Goal: Information Seeking & Learning: Learn about a topic

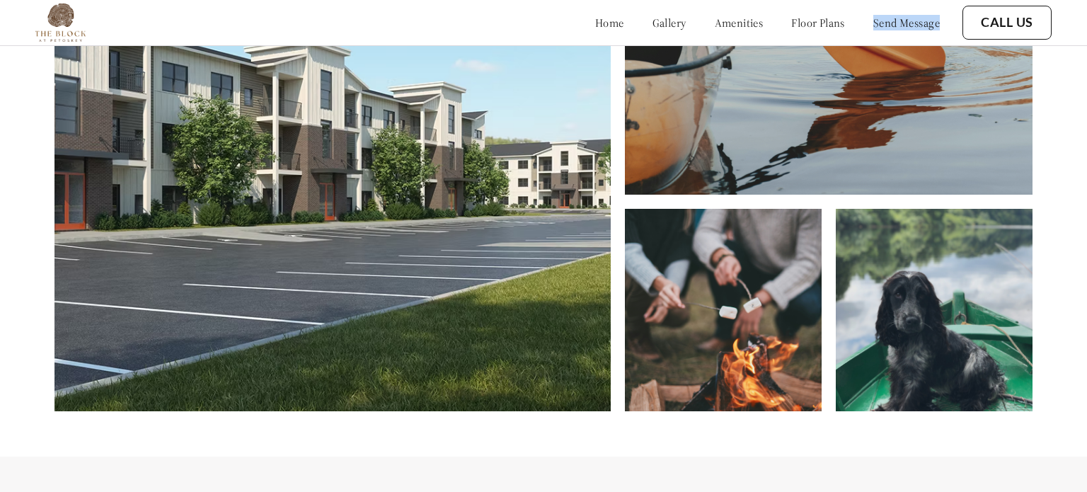
scroll to position [2077, 0]
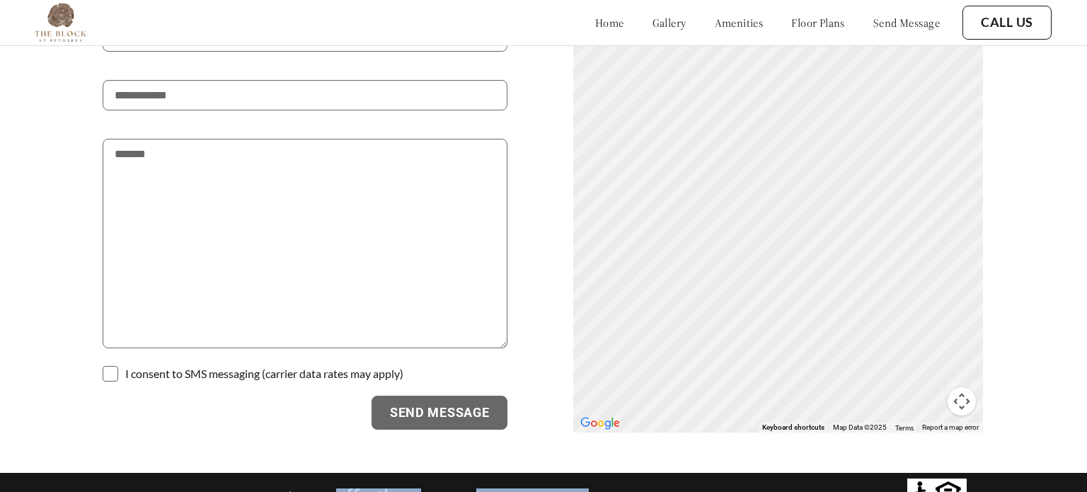
drag, startPoint x: 652, startPoint y: 472, endPoint x: 103, endPoint y: 464, distance: 549.8
click at [115, 473] on footer "© 2025 All Rights Reserved | | The Block At Petoskey" at bounding box center [543, 495] width 1087 height 45
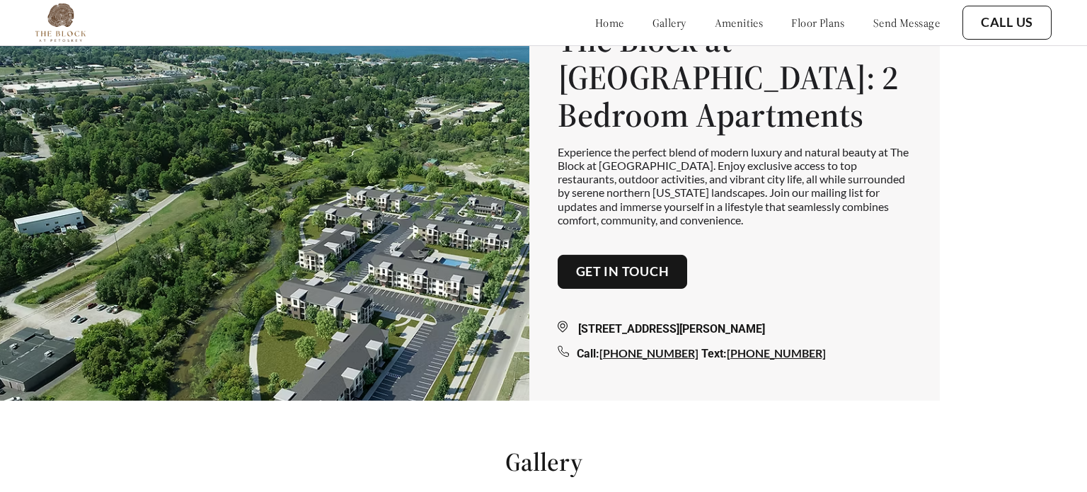
scroll to position [0, 0]
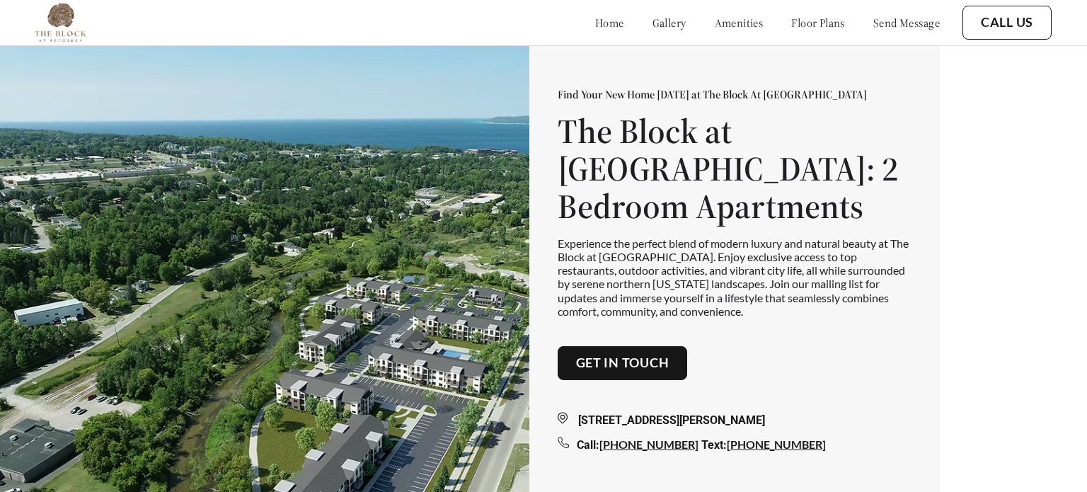
click at [715, 25] on link "amenities" at bounding box center [739, 23] width 49 height 14
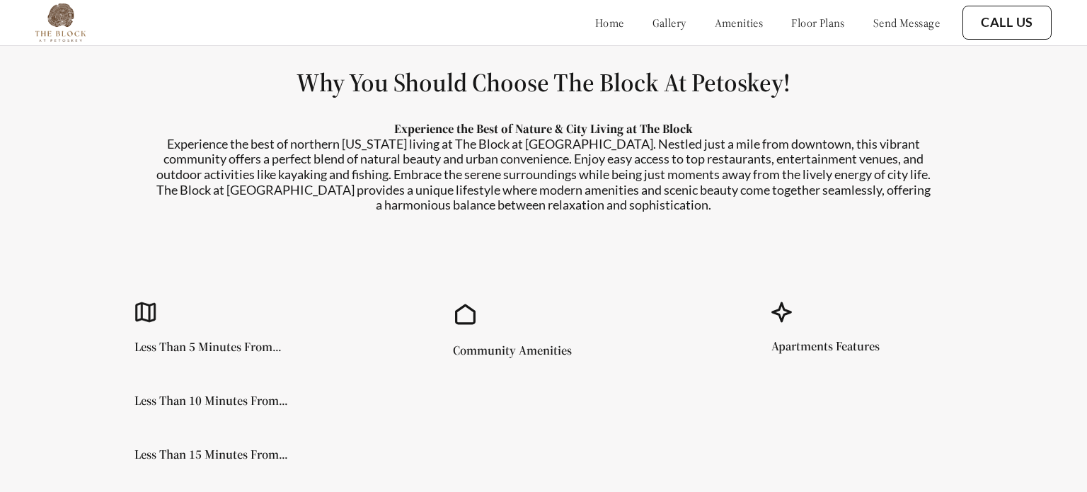
scroll to position [1122, 0]
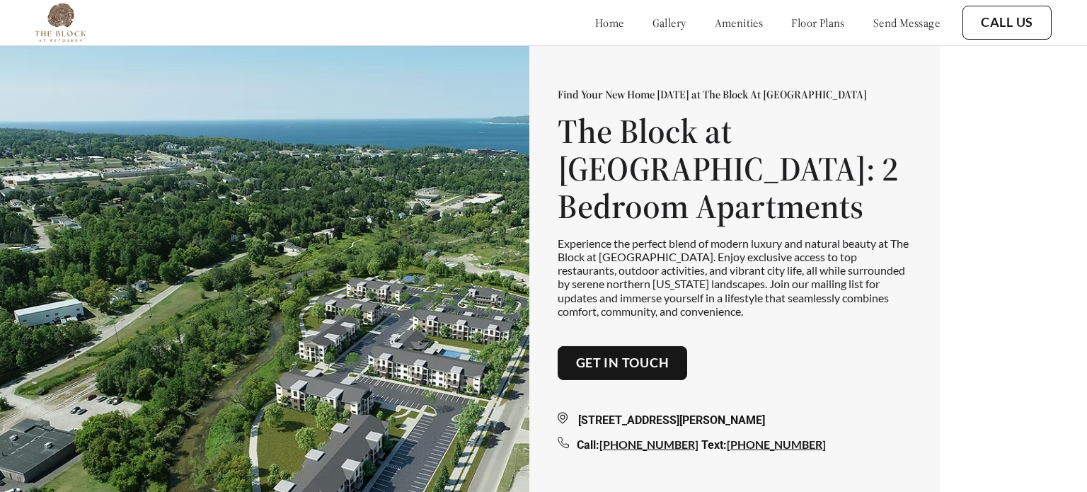
click at [821, 21] on link "floor plans" at bounding box center [818, 23] width 54 height 14
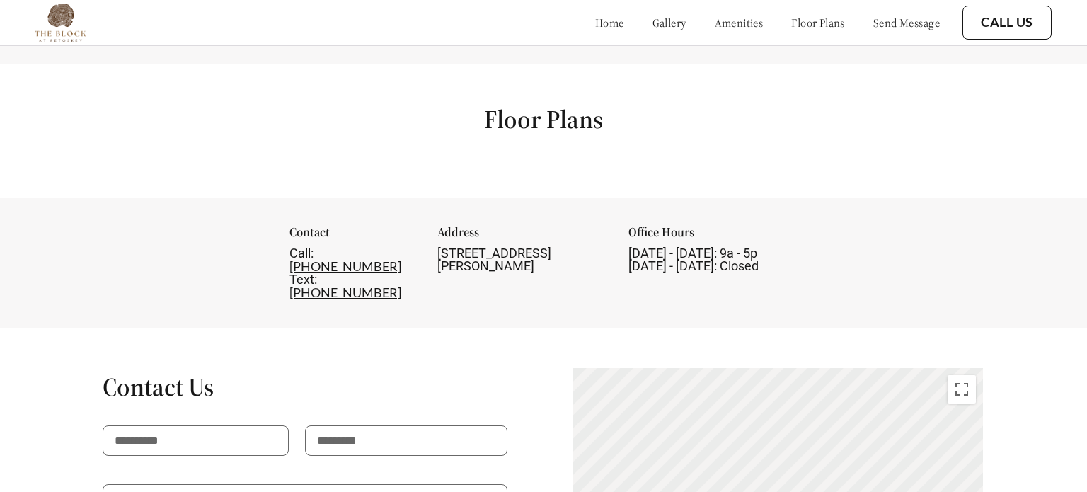
scroll to position [1612, 0]
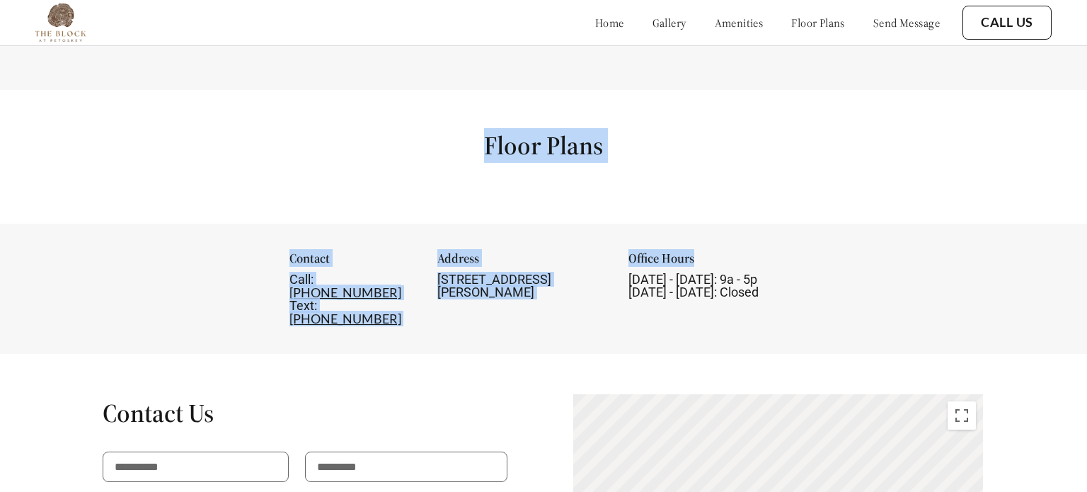
drag, startPoint x: 402, startPoint y: 221, endPoint x: 735, endPoint y: 229, distance: 333.4
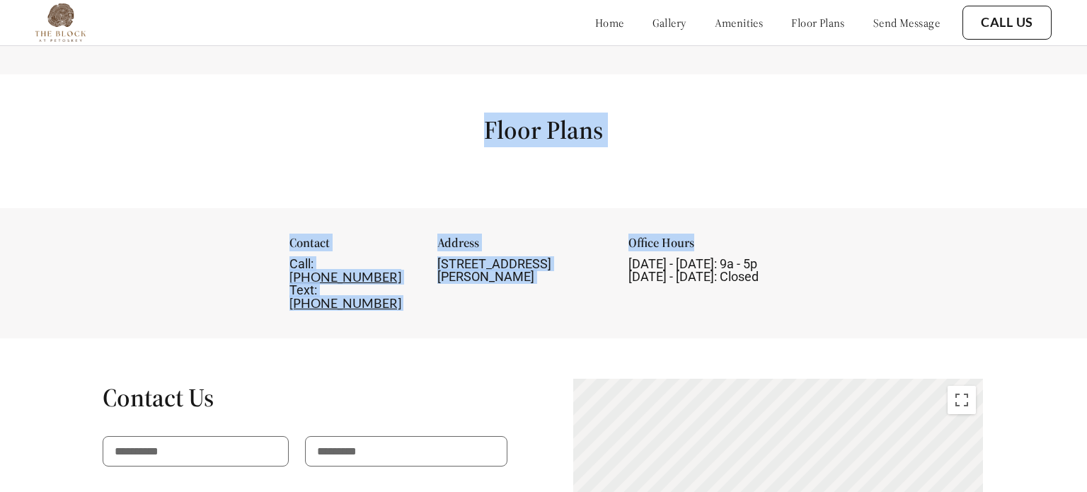
scroll to position [1786, 0]
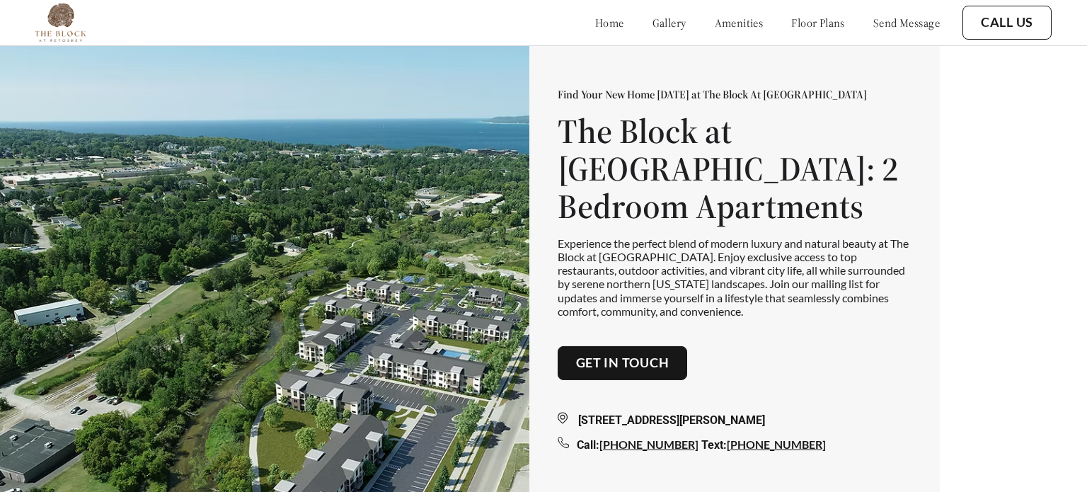
click at [902, 20] on link "send message" at bounding box center [906, 23] width 67 height 14
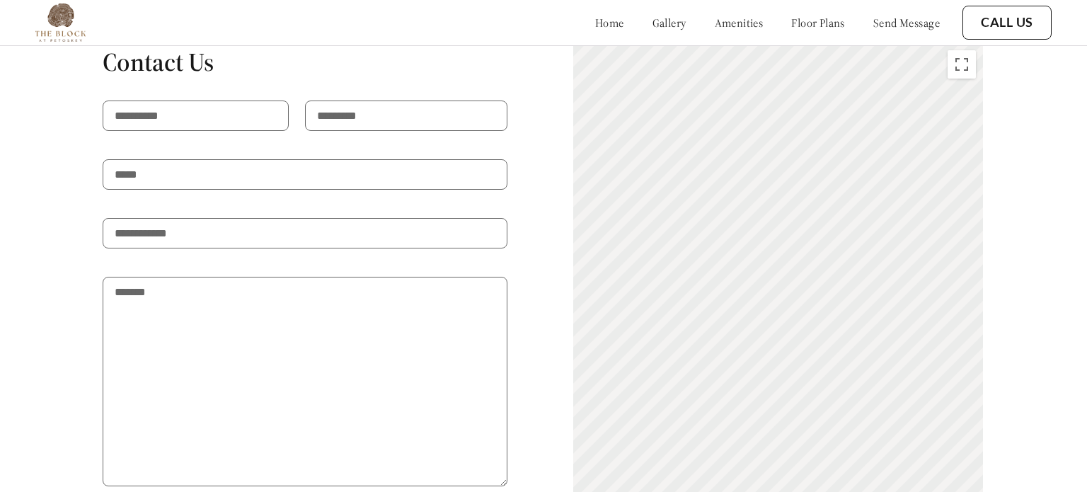
scroll to position [1956, 0]
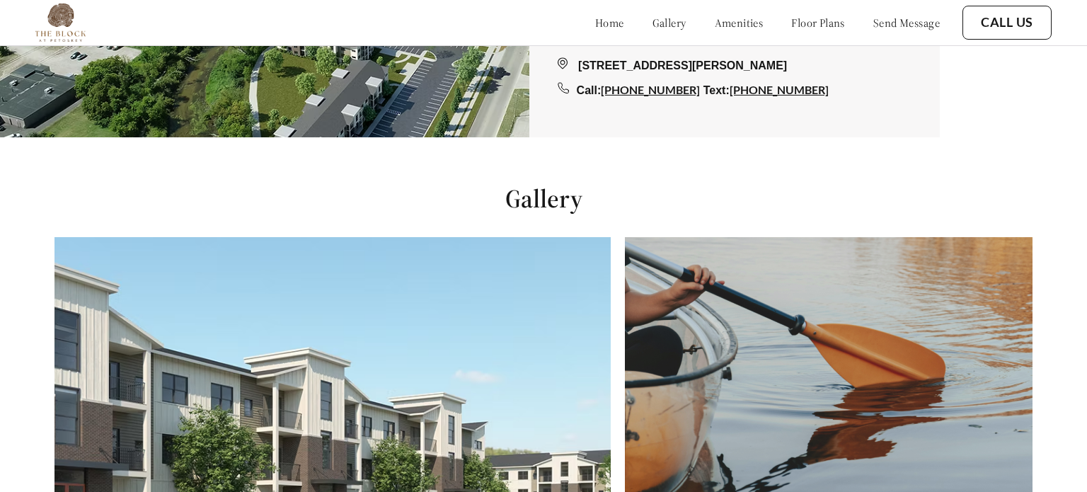
scroll to position [492, 0]
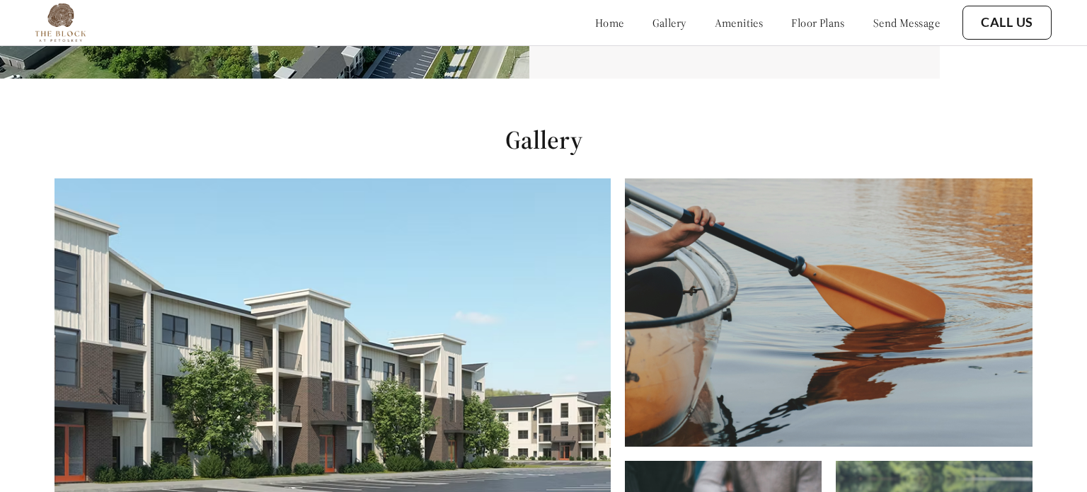
scroll to position [492, 0]
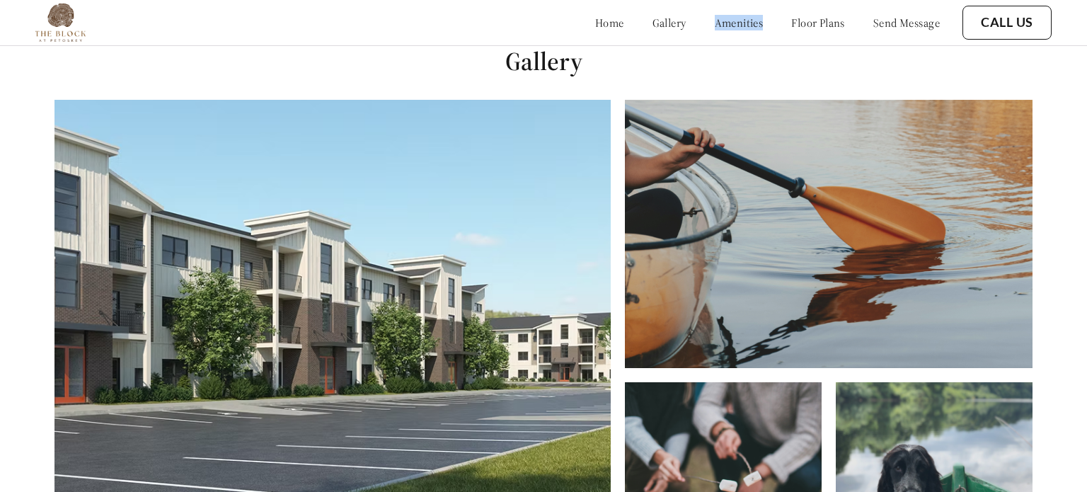
click at [725, 22] on link "amenities" at bounding box center [739, 23] width 49 height 14
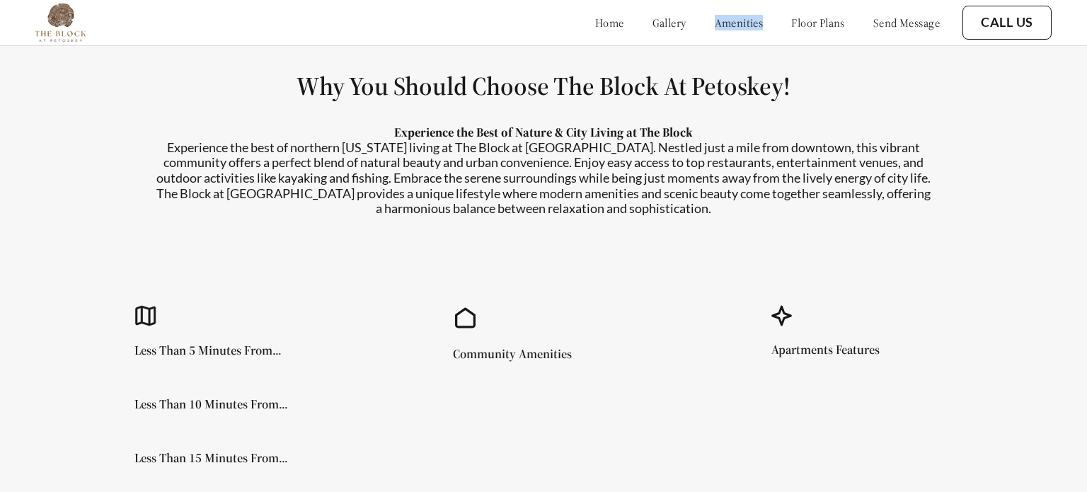
scroll to position [1122, 0]
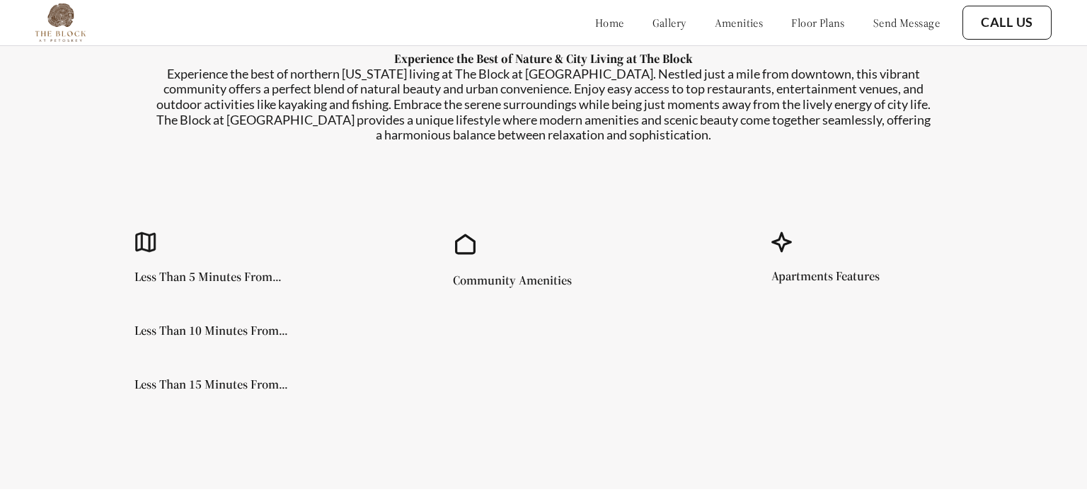
scroll to position [1332, 0]
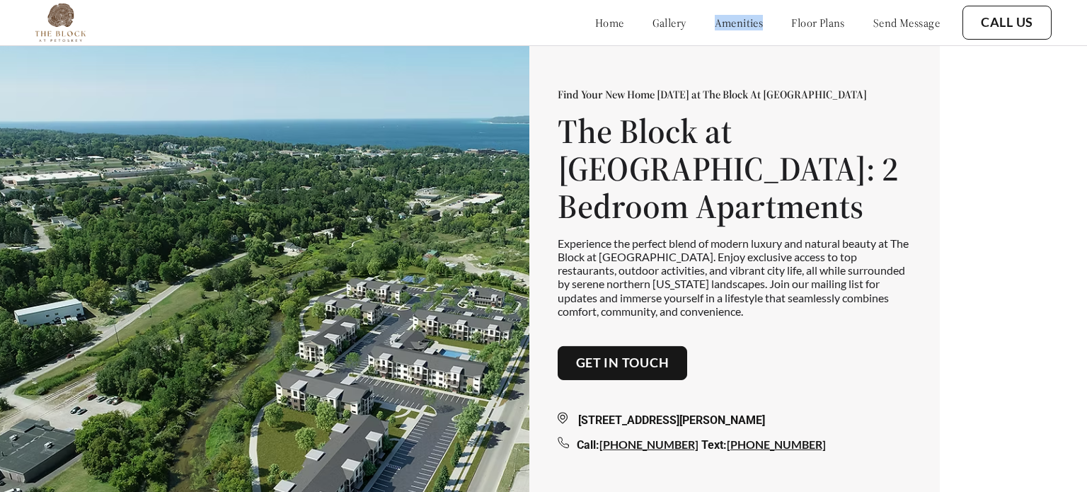
click at [716, 28] on link "amenities" at bounding box center [739, 23] width 49 height 14
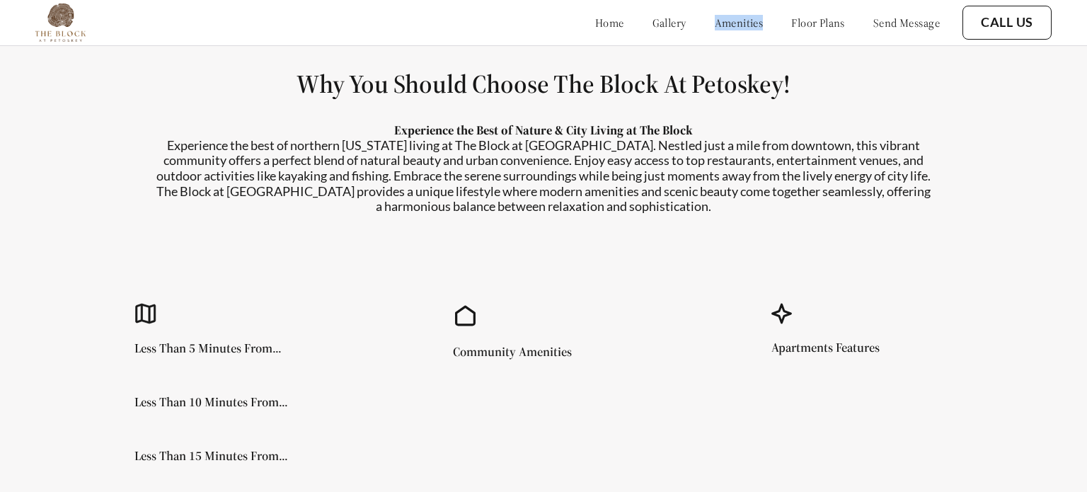
scroll to position [1122, 0]
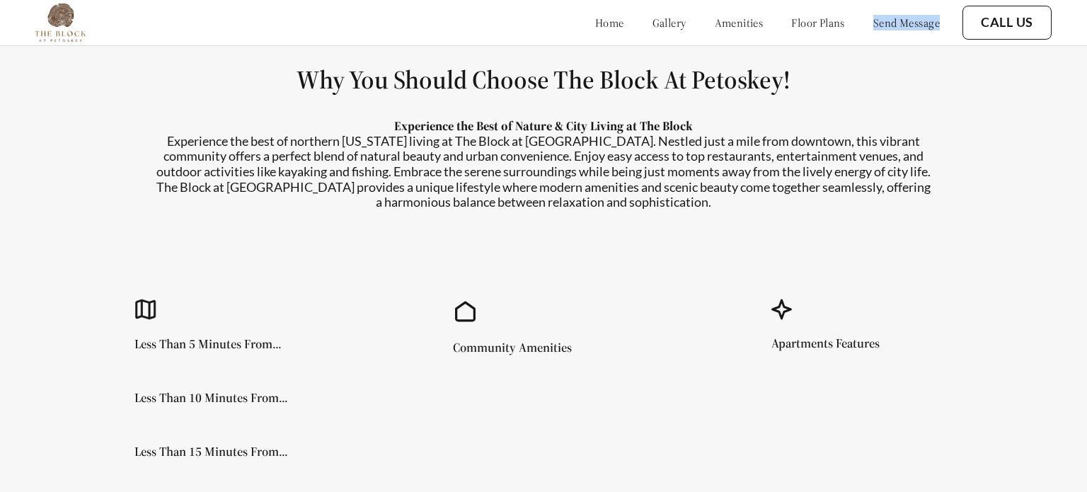
click at [791, 18] on link "floor plans" at bounding box center [818, 23] width 54 height 14
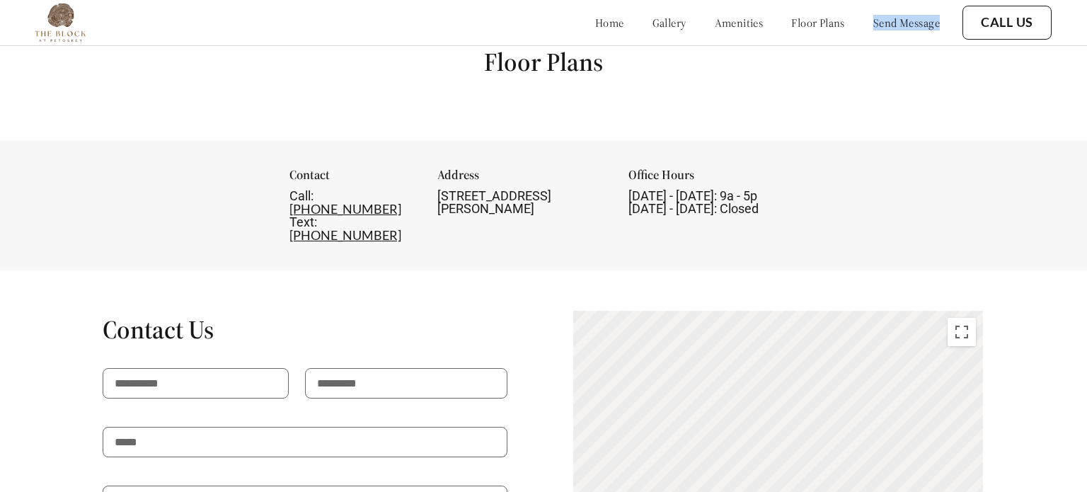
scroll to position [1678, 0]
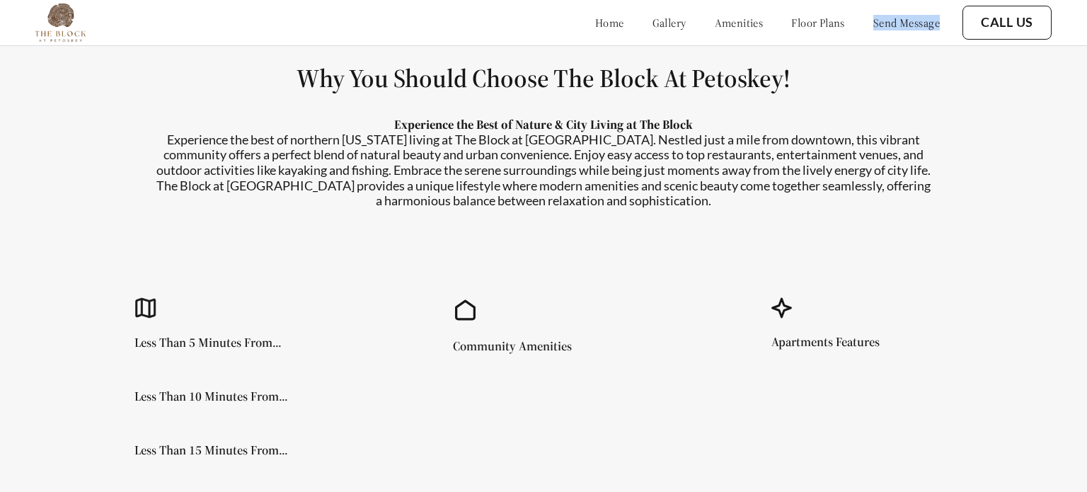
scroll to position [1122, 0]
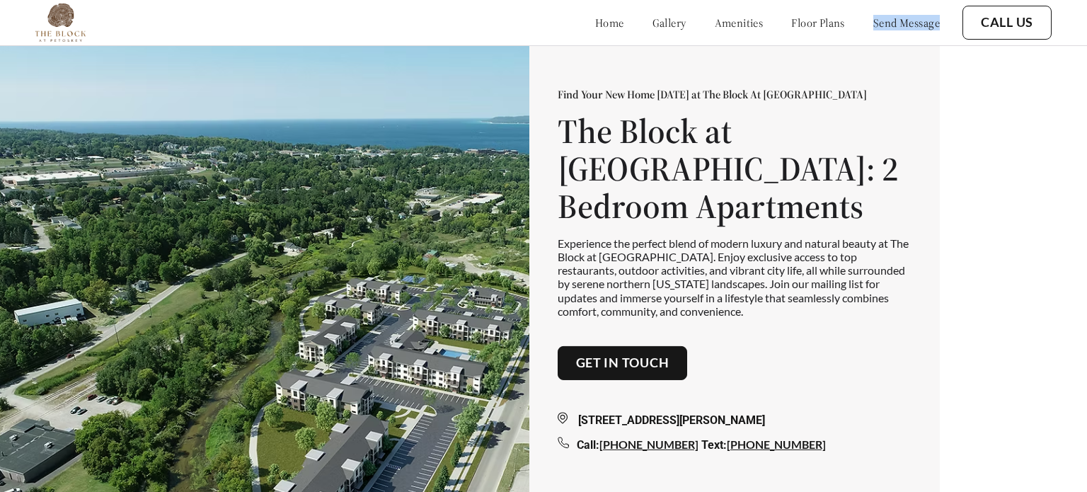
click at [904, 16] on link "send message" at bounding box center [906, 23] width 67 height 14
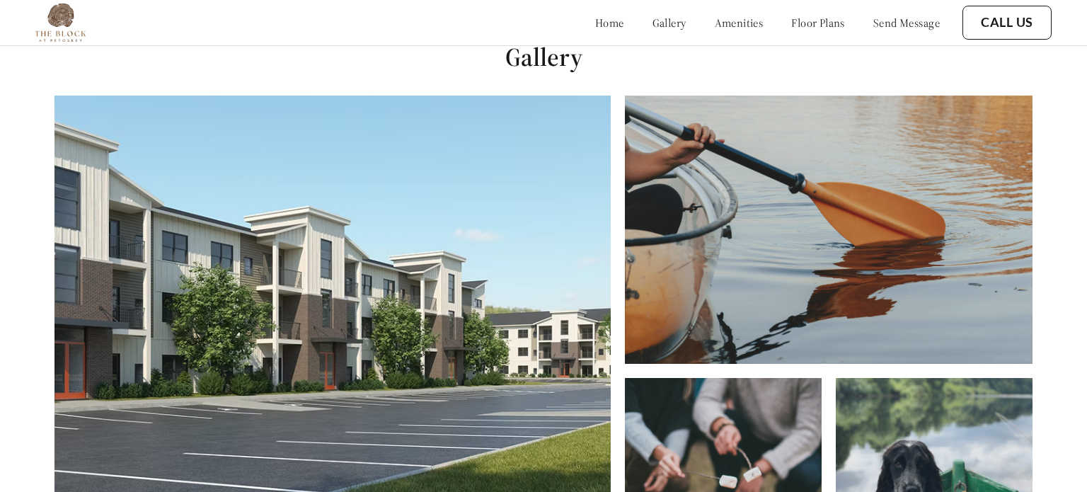
scroll to position [499, 0]
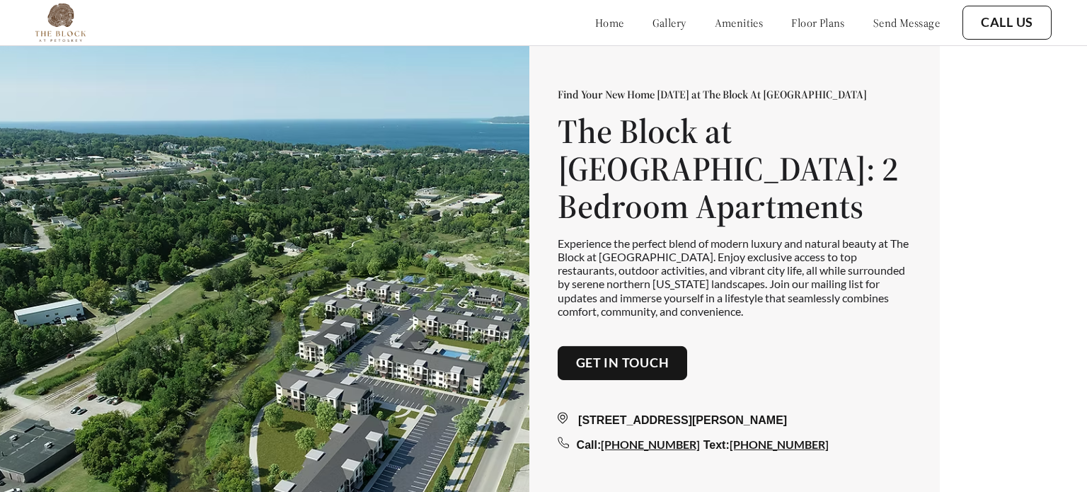
scroll to position [1047, 0]
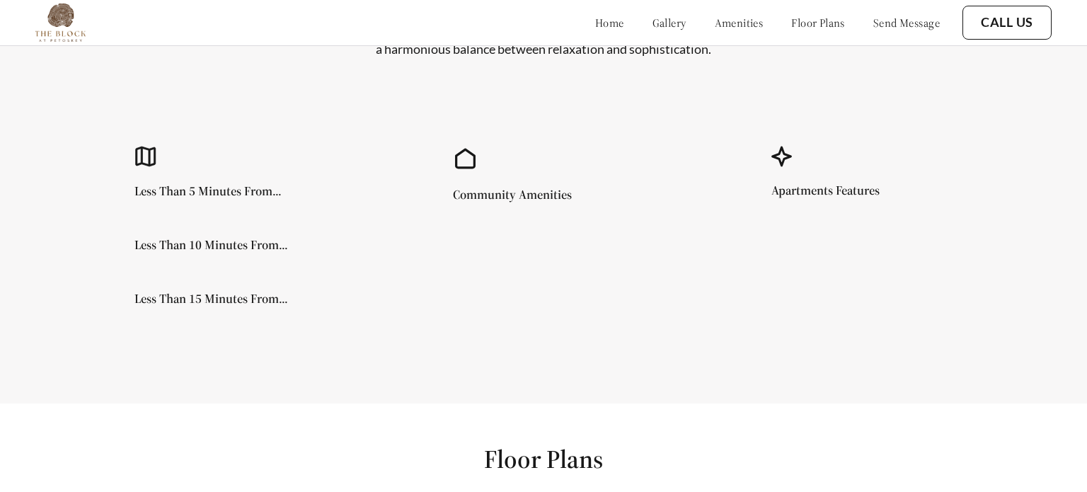
scroll to position [1325, 0]
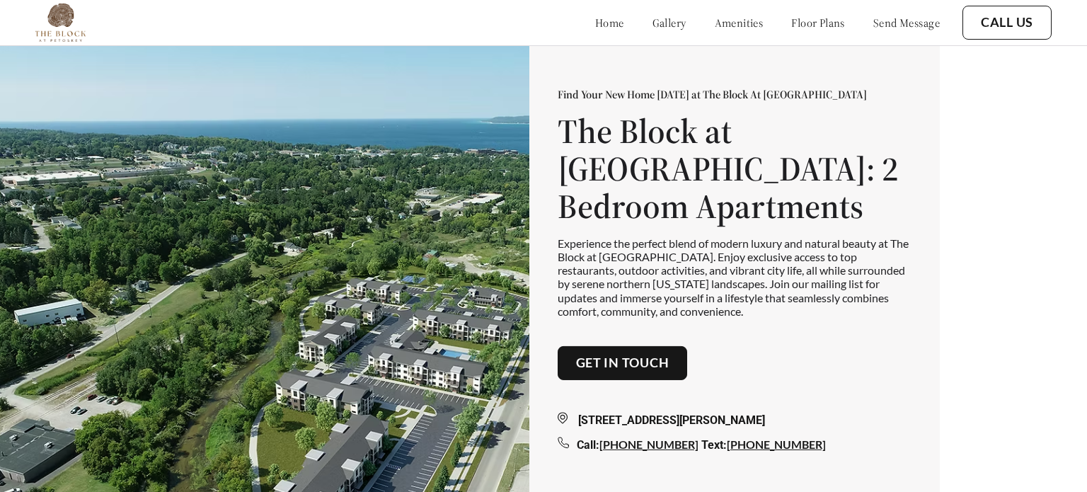
click at [1000, 28] on link "Call Us" at bounding box center [1007, 23] width 52 height 16
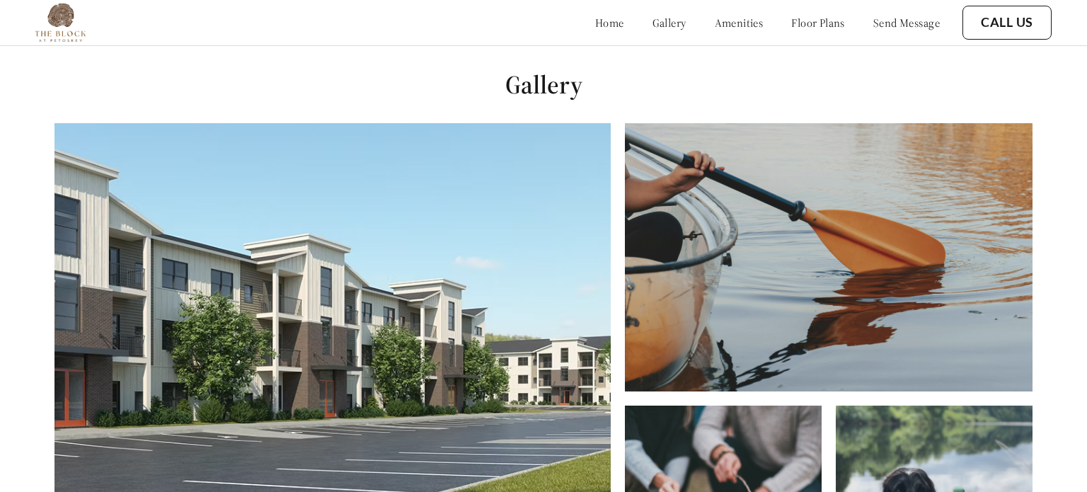
scroll to position [2077, 0]
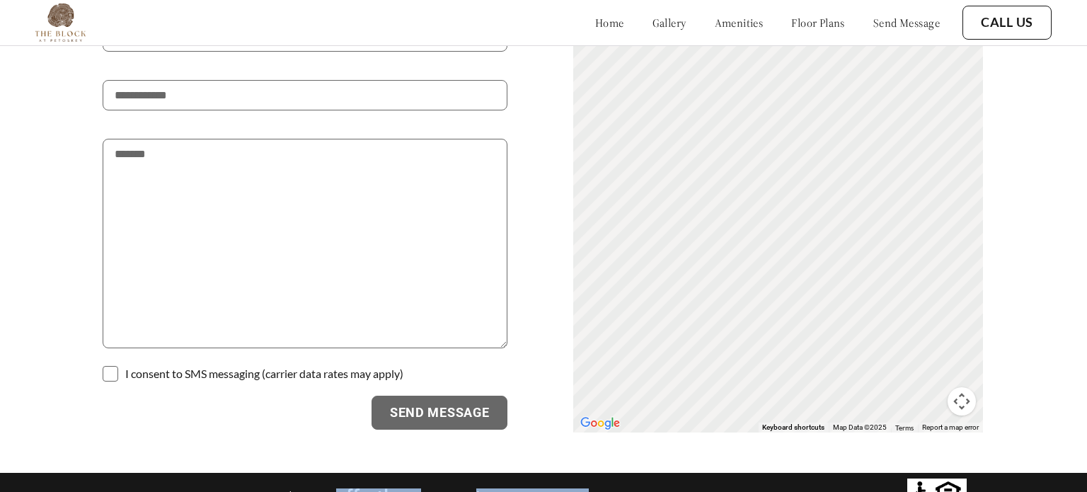
drag, startPoint x: 655, startPoint y: 478, endPoint x: 197, endPoint y: 371, distance: 469.6
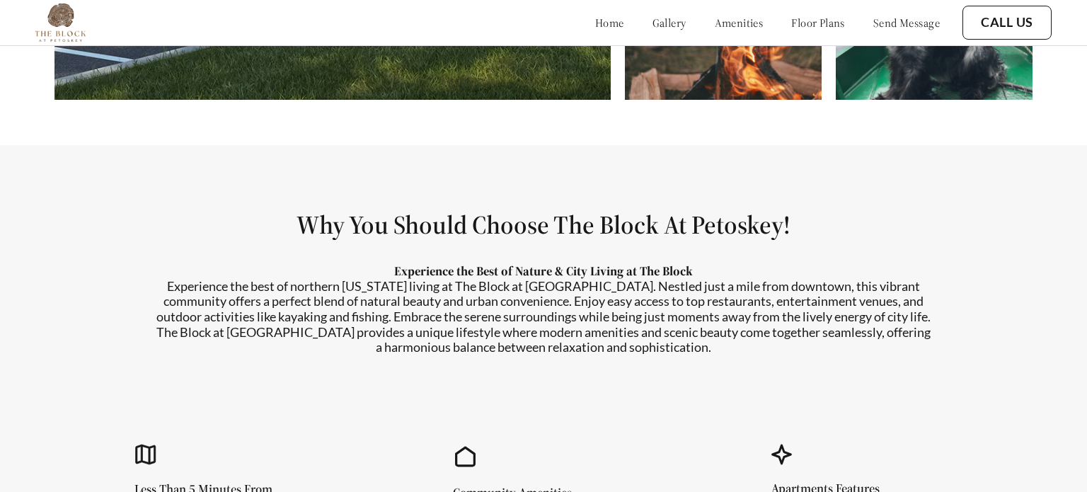
scroll to position [976, 0]
